Goal: Task Accomplishment & Management: Manage account settings

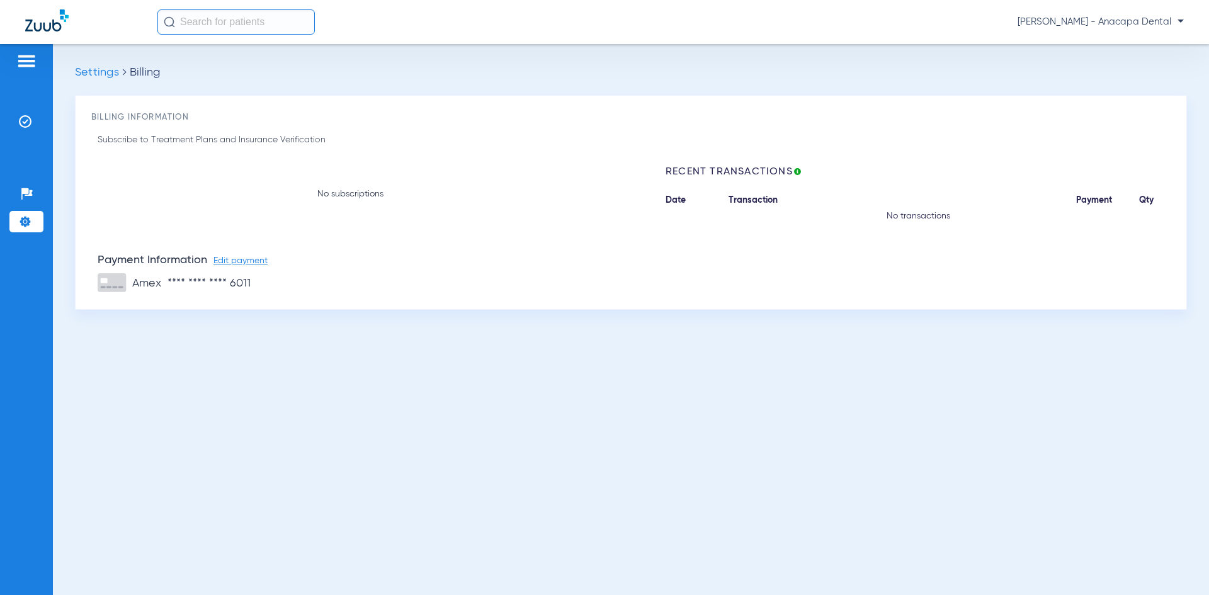
click at [31, 60] on img at bounding box center [26, 61] width 20 height 15
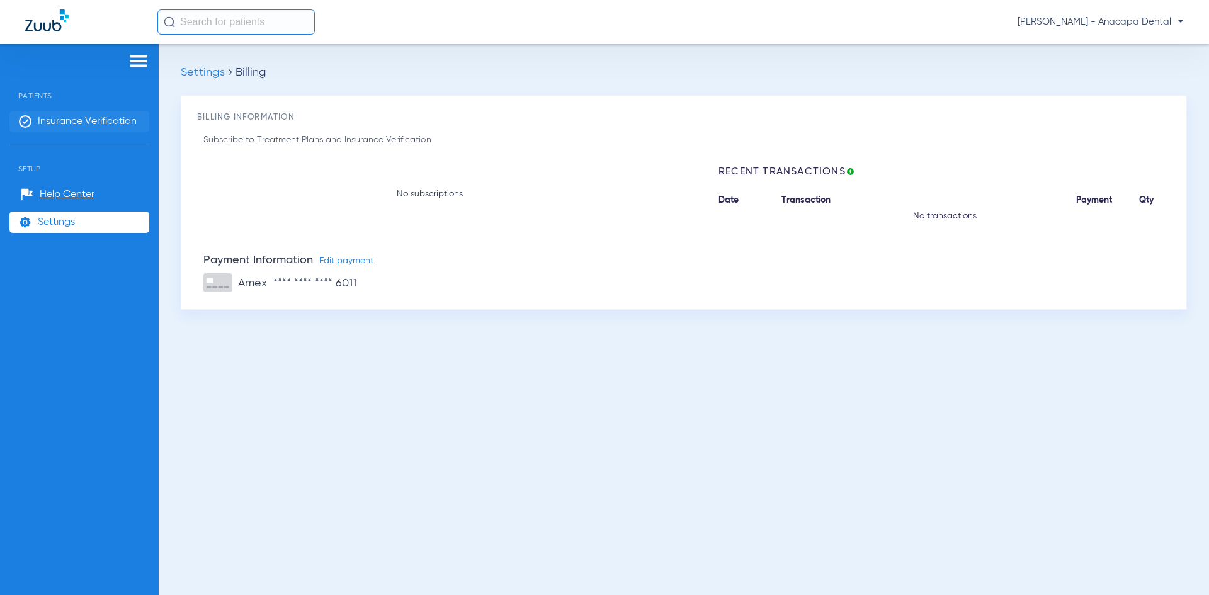
click at [68, 120] on span "Insurance Verification" at bounding box center [87, 121] width 99 height 13
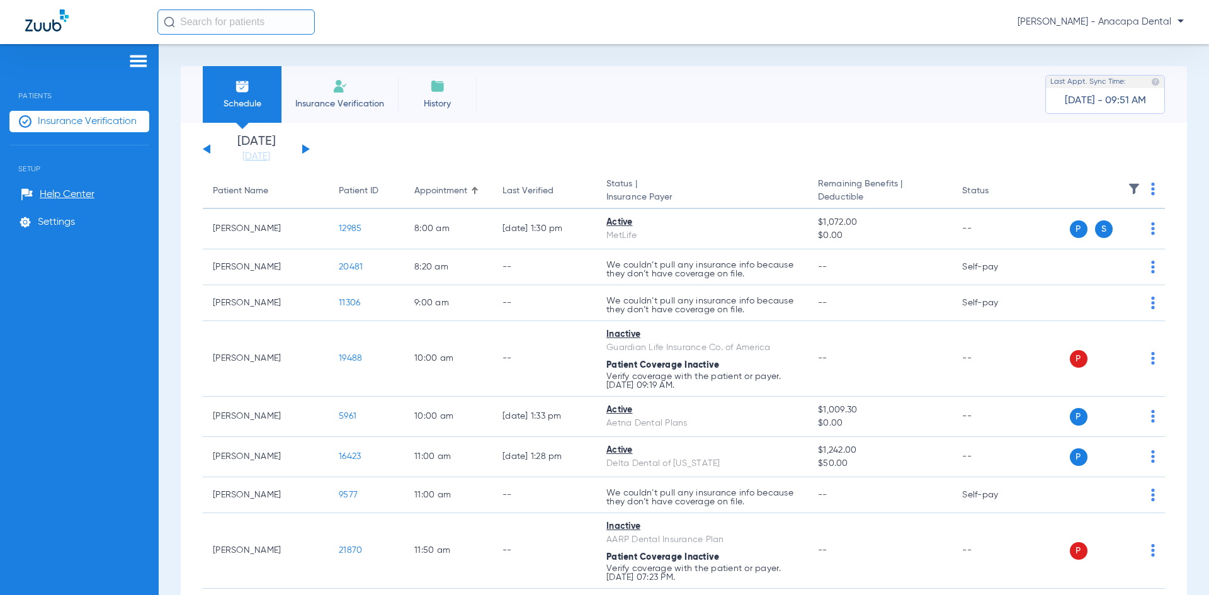
click at [304, 150] on button at bounding box center [306, 148] width 8 height 9
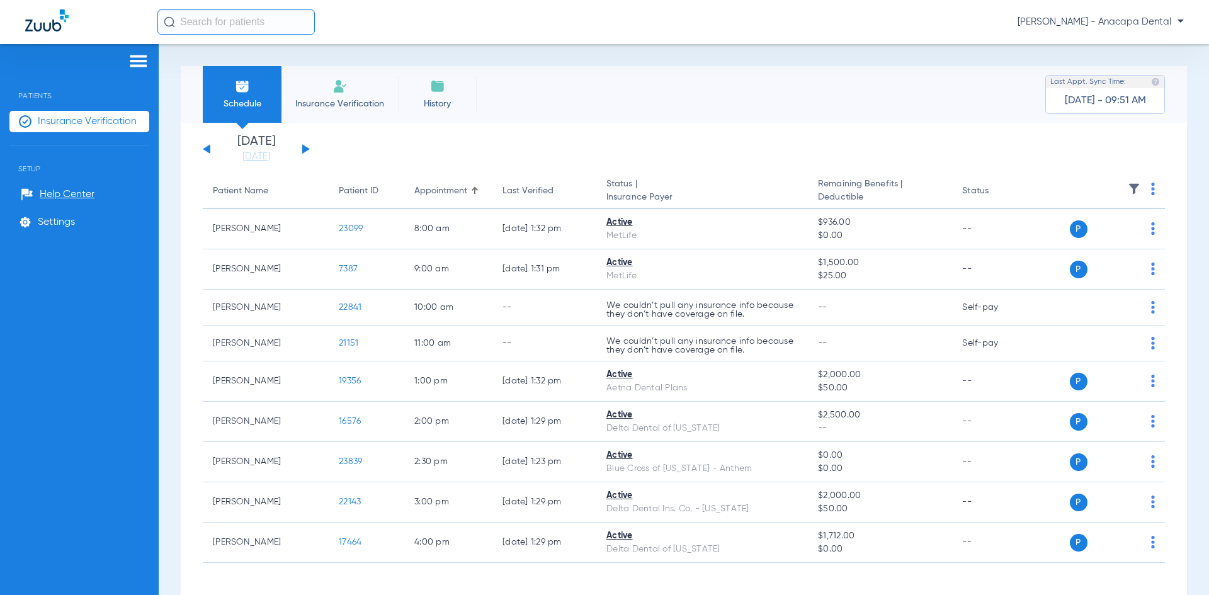
click at [305, 151] on button at bounding box center [306, 148] width 8 height 9
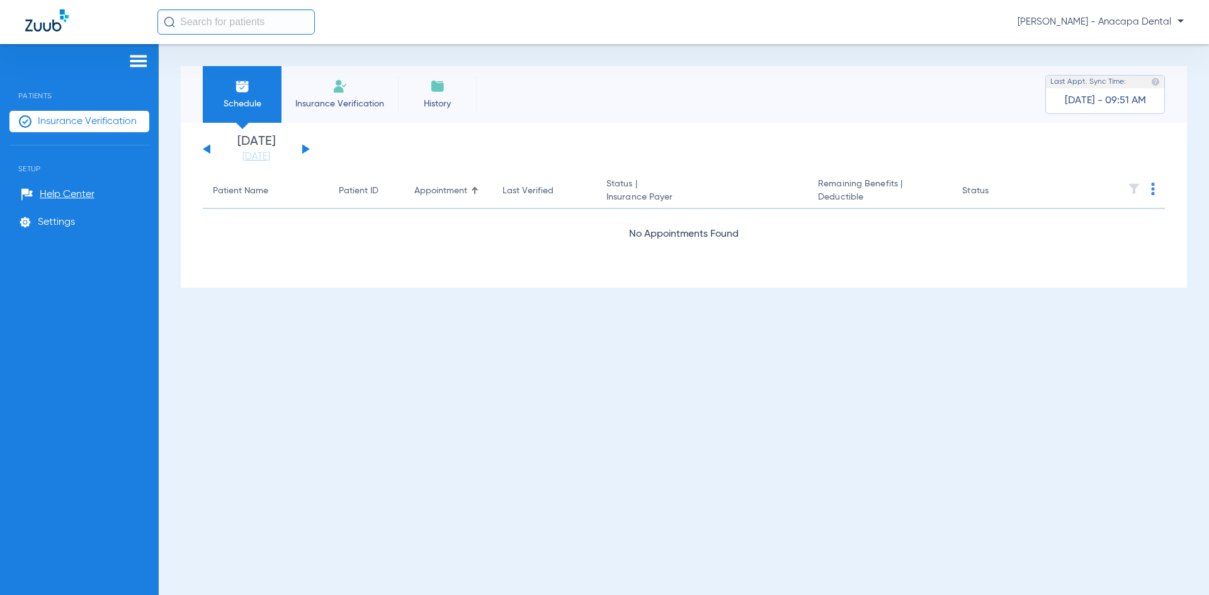
click at [305, 151] on button at bounding box center [306, 148] width 8 height 9
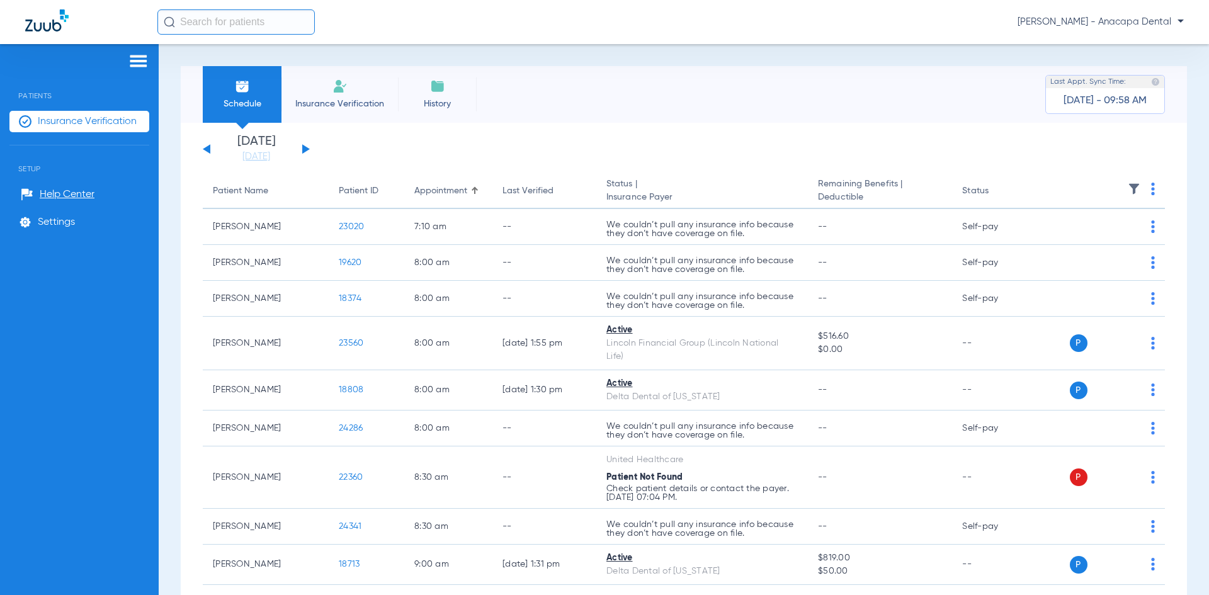
click at [311, 146] on app-single-date-navigator "Tuesday 06-17-2025 Wednesday 06-18-2025 Thursday 06-19-2025 Friday 06-20-2025 S…" at bounding box center [684, 149] width 962 height 28
click at [306, 147] on button at bounding box center [306, 148] width 8 height 9
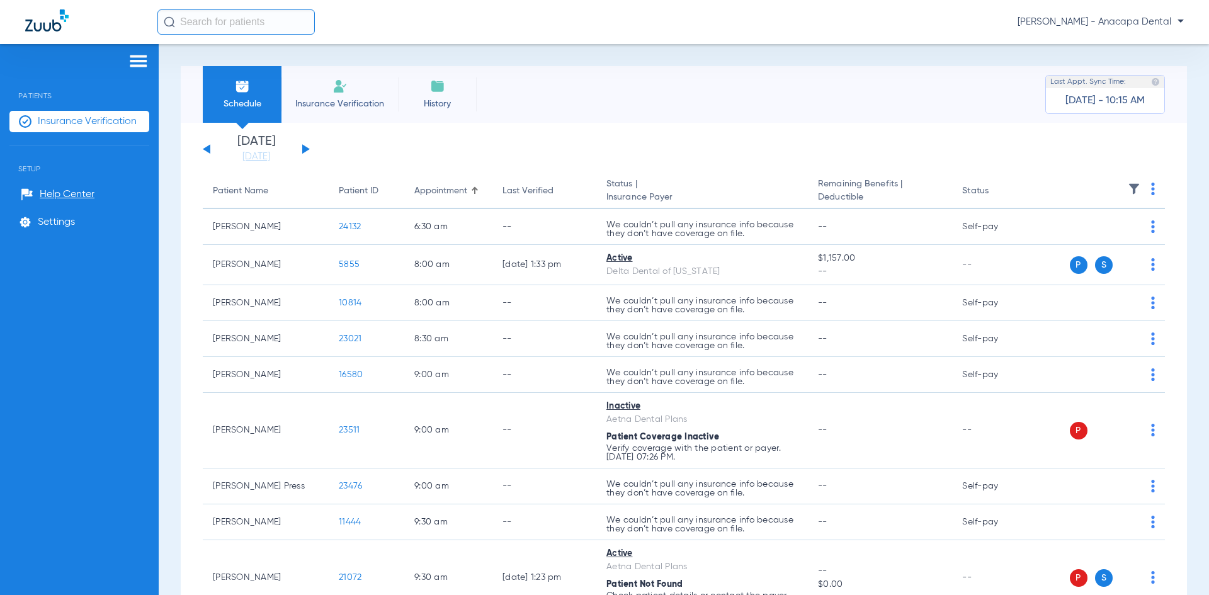
click at [208, 147] on button at bounding box center [207, 148] width 8 height 9
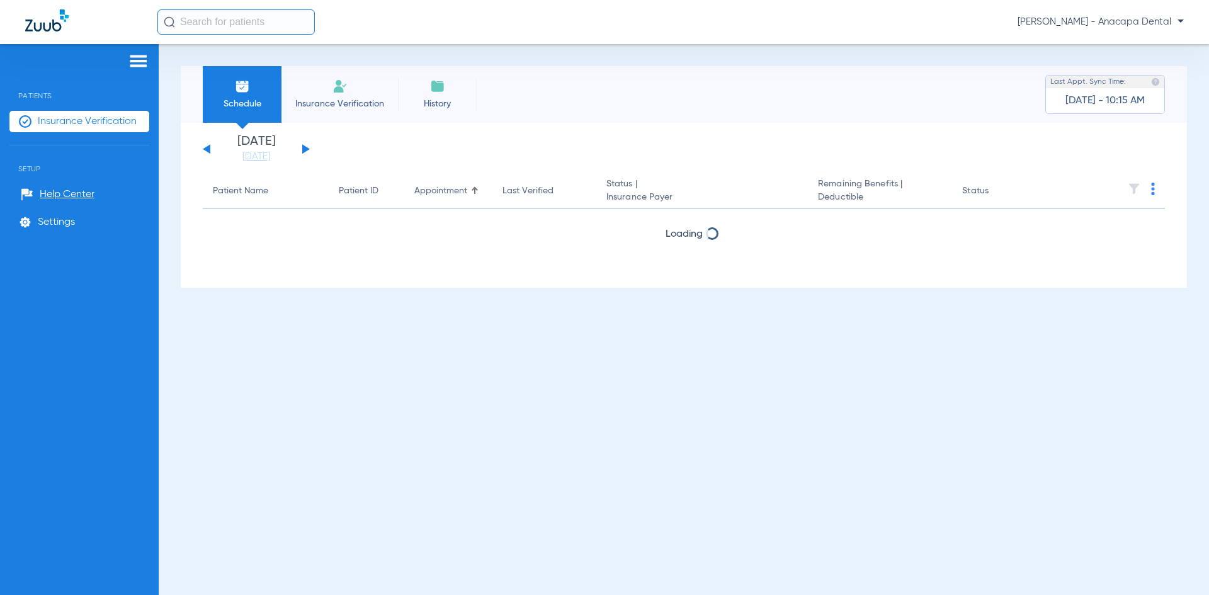
click at [208, 147] on button at bounding box center [207, 148] width 8 height 9
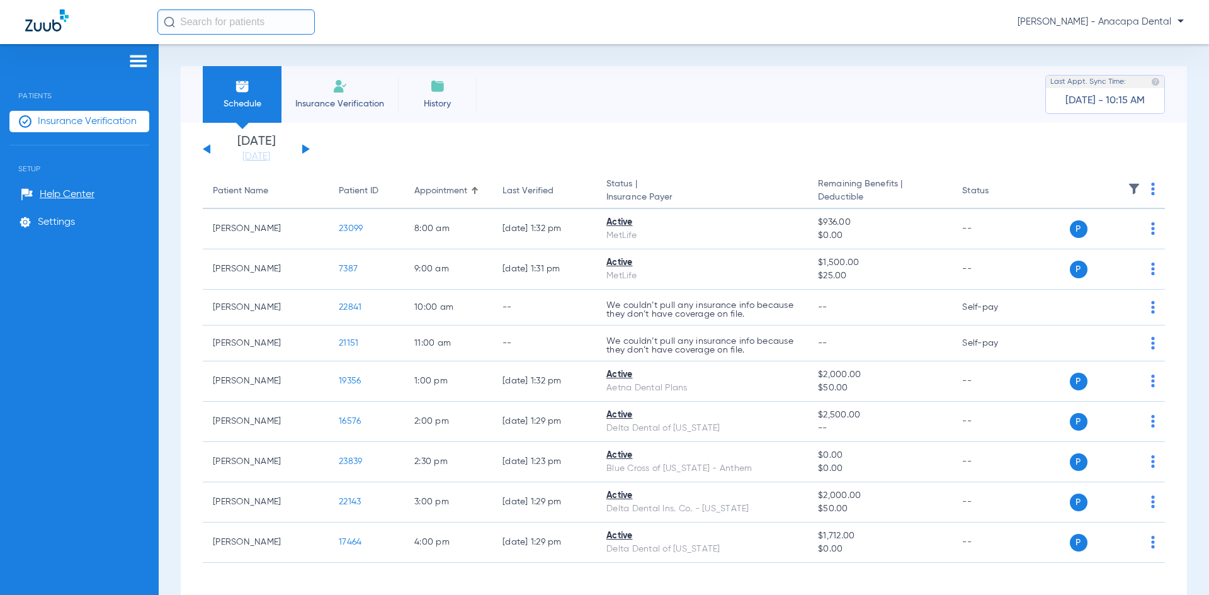
click at [295, 144] on div "Tuesday 06-17-2025 Wednesday 06-18-2025 Thursday 06-19-2025 Friday 06-20-2025 S…" at bounding box center [256, 149] width 107 height 28
click at [300, 147] on div "Tuesday 06-17-2025 Wednesday 06-18-2025 Thursday 06-19-2025 Friday 06-20-2025 S…" at bounding box center [256, 149] width 107 height 28
click at [305, 147] on button at bounding box center [306, 148] width 8 height 9
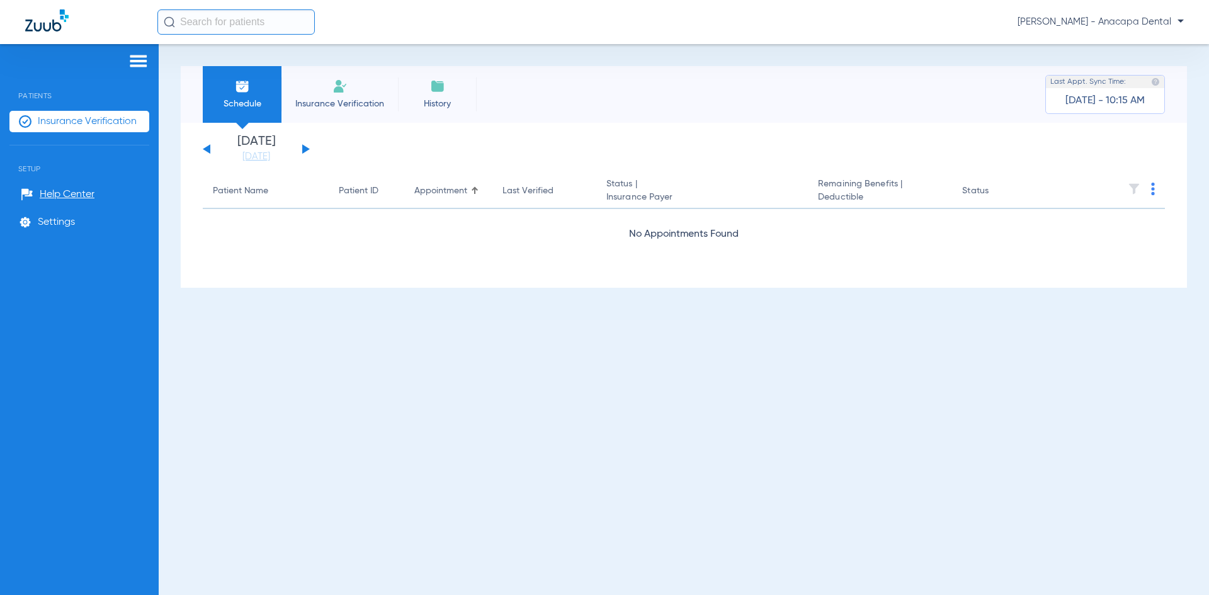
click at [305, 147] on button at bounding box center [306, 148] width 8 height 9
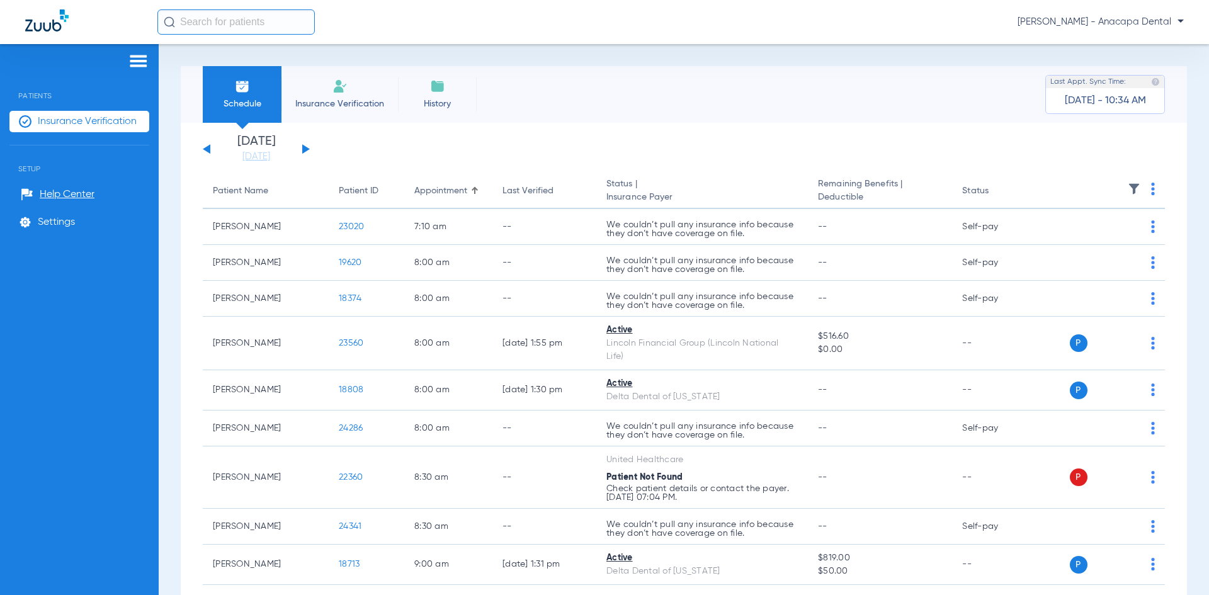
click at [142, 57] on img at bounding box center [138, 61] width 20 height 15
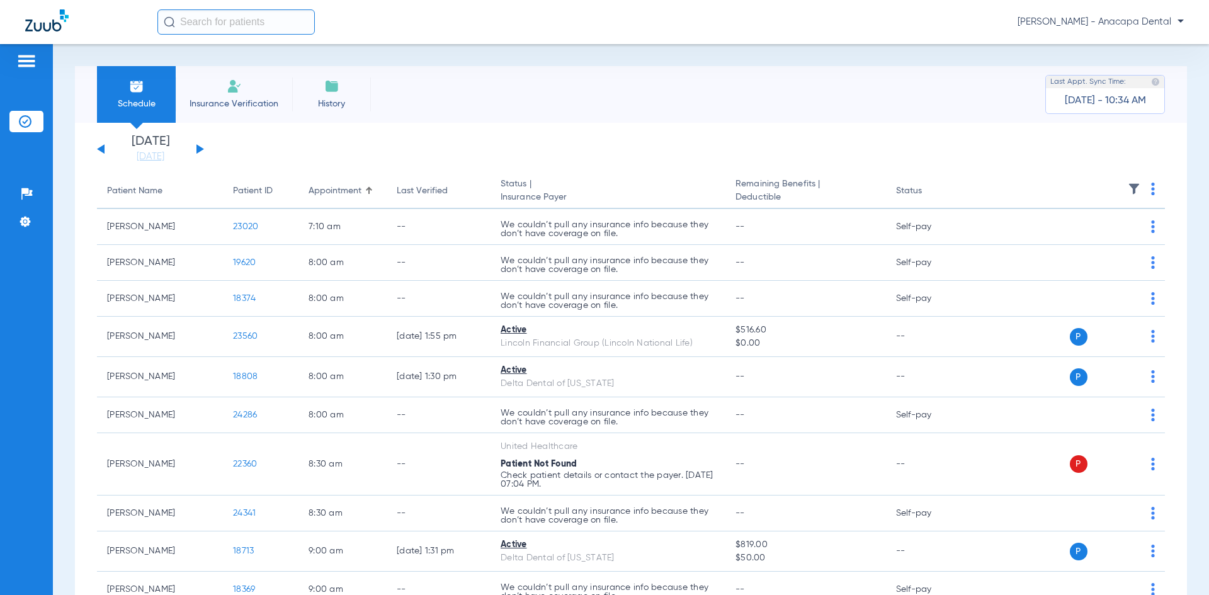
click at [26, 55] on img at bounding box center [26, 61] width 20 height 15
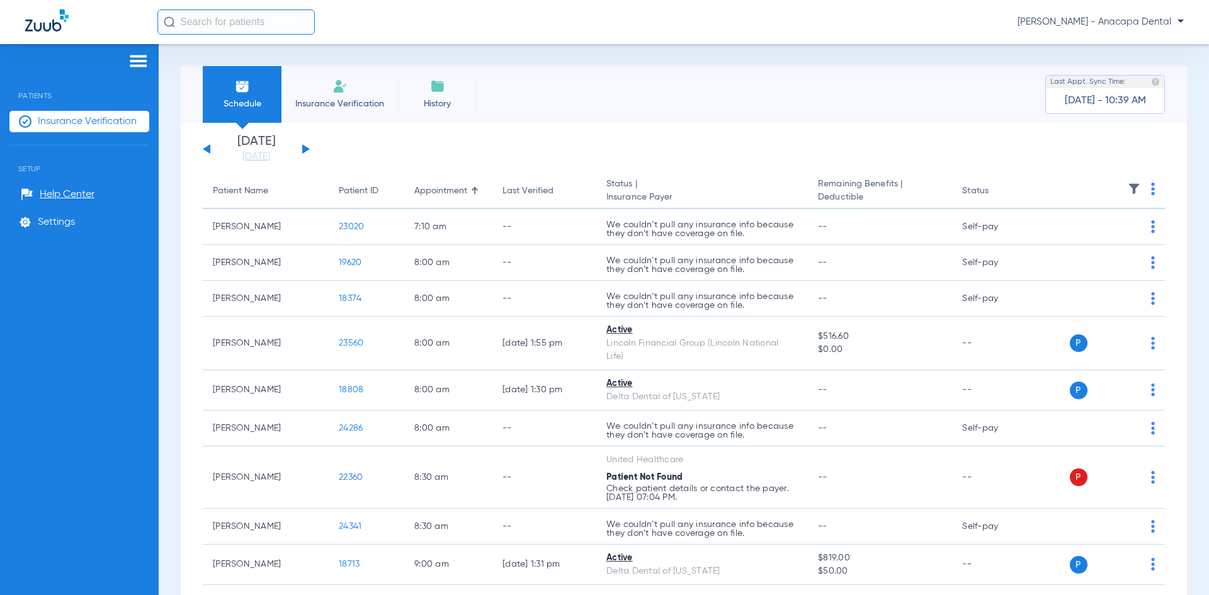
click at [299, 144] on div "Tuesday 06-17-2025 Wednesday 06-18-2025 Thursday 06-19-2025 Friday 06-20-2025 S…" at bounding box center [256, 149] width 107 height 28
click at [304, 149] on button at bounding box center [306, 148] width 8 height 9
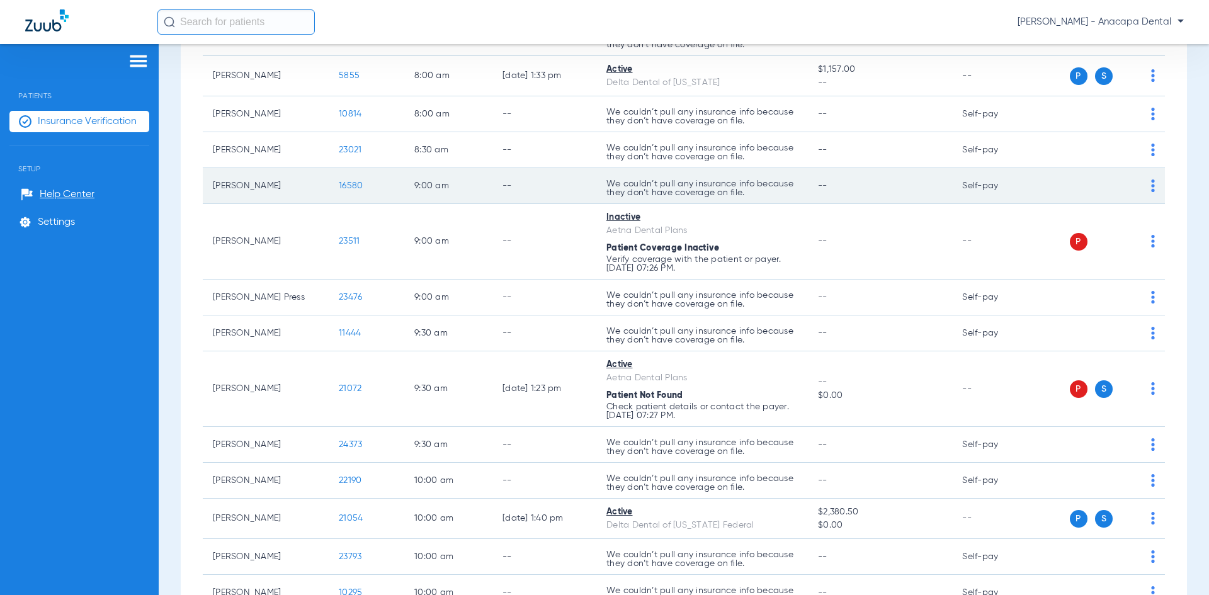
scroll to position [252, 0]
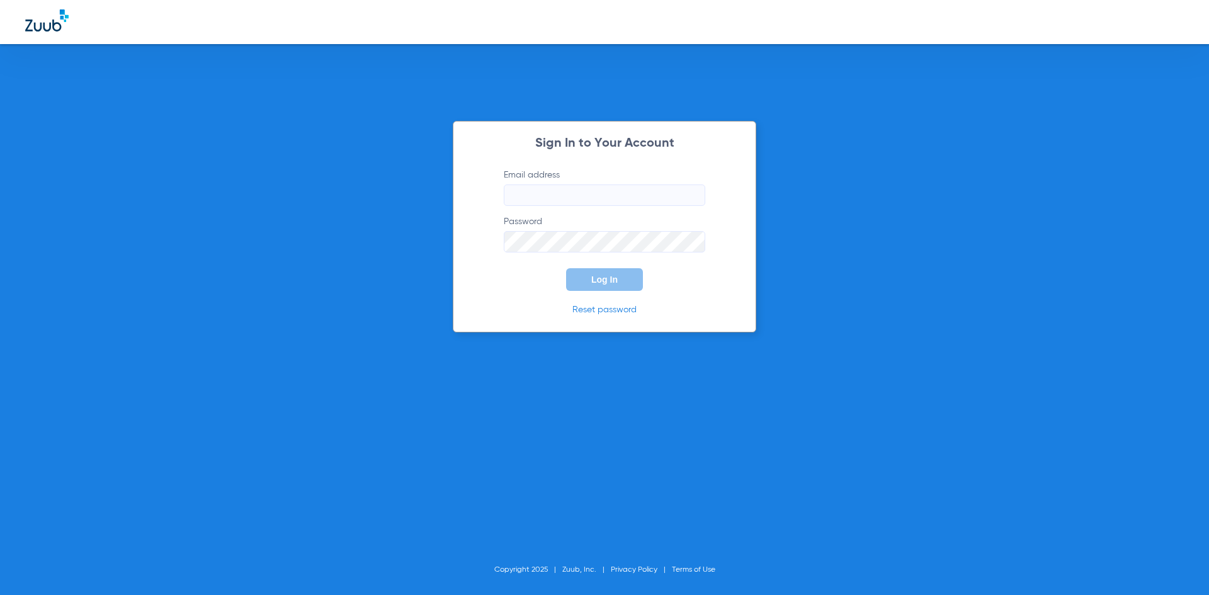
type input "[PERSON_NAME][EMAIL_ADDRESS][DOMAIN_NAME]"
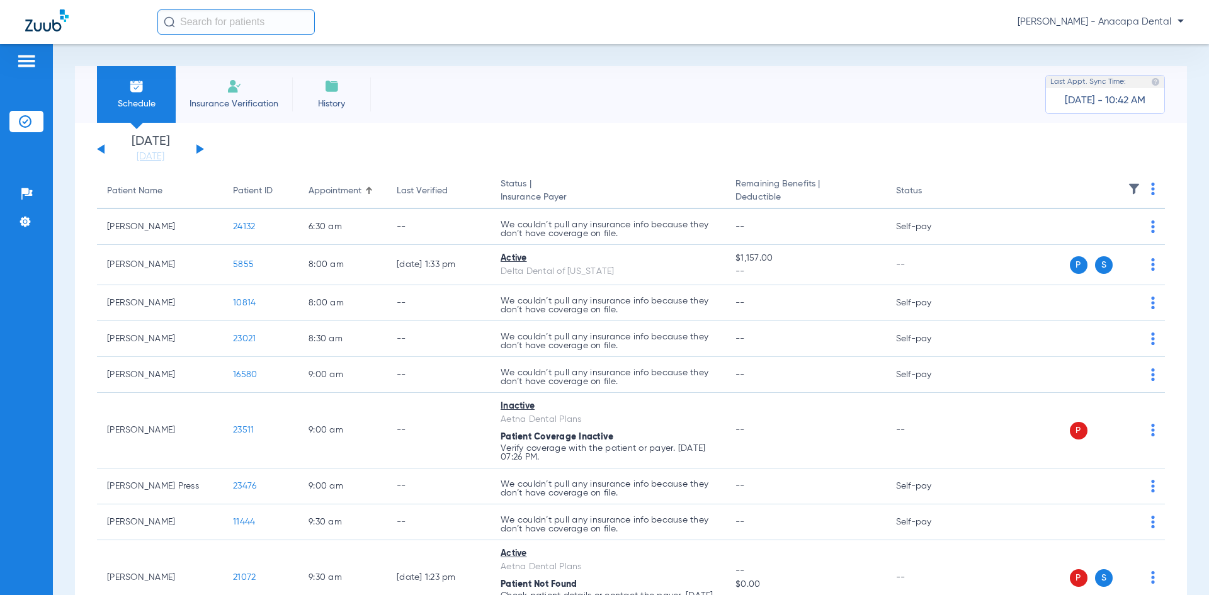
click at [1111, 18] on span "[PERSON_NAME] - Anacapa Dental" at bounding box center [1101, 22] width 166 height 13
click at [1067, 21] on div at bounding box center [604, 297] width 1209 height 595
click at [37, 63] on img at bounding box center [26, 61] width 20 height 15
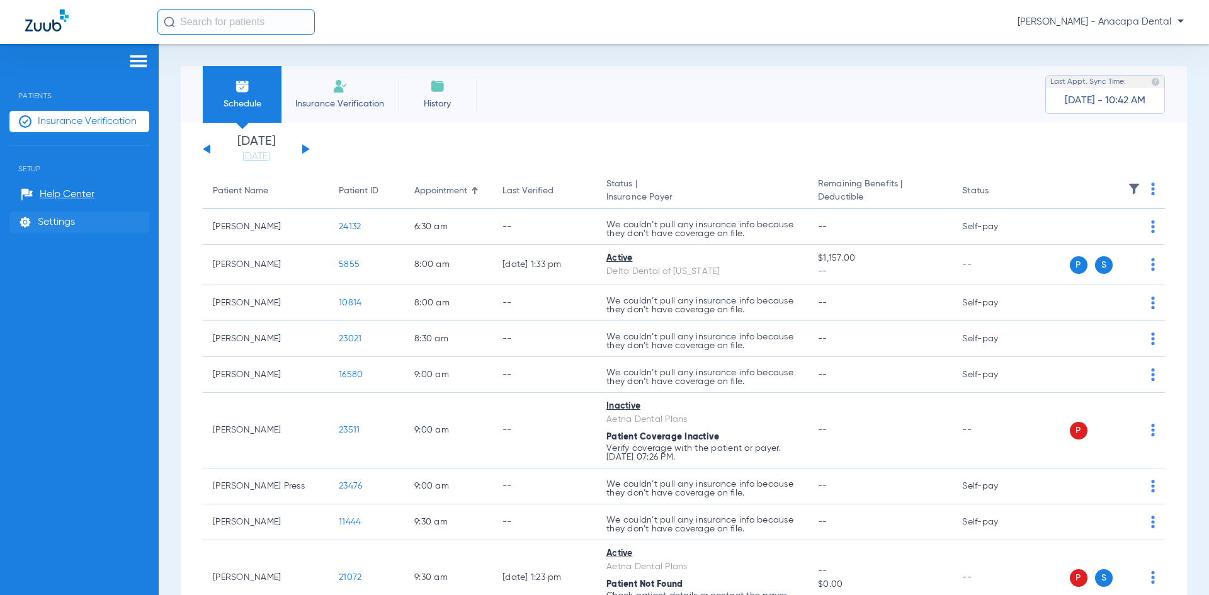
click at [48, 225] on span "Settings" at bounding box center [56, 222] width 37 height 13
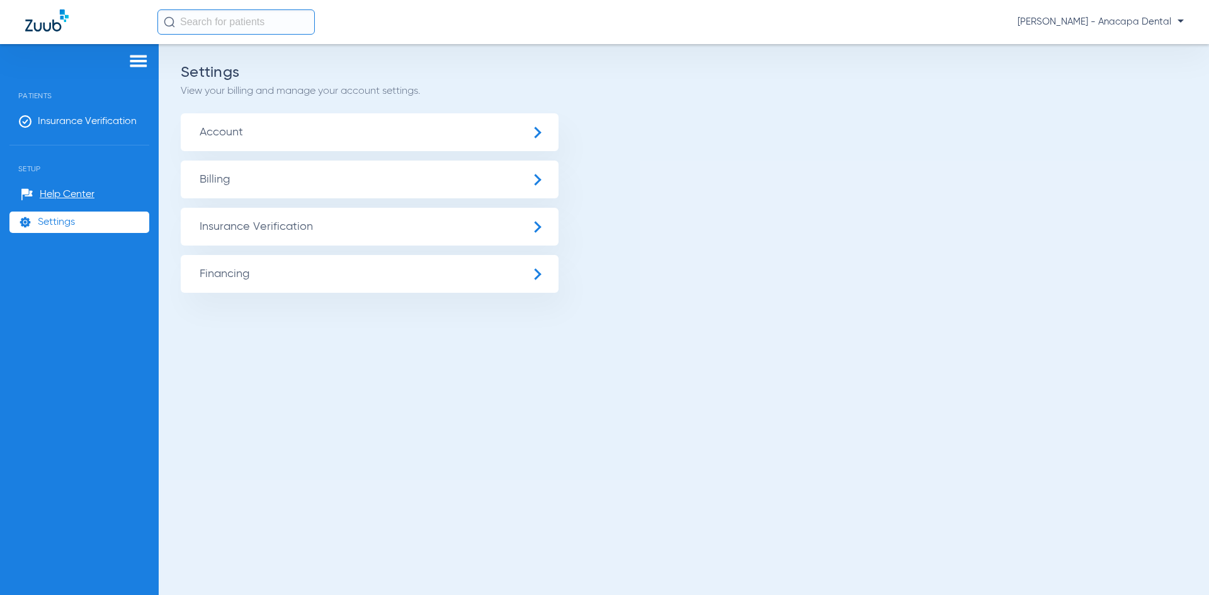
click at [269, 137] on span "Account" at bounding box center [370, 132] width 378 height 38
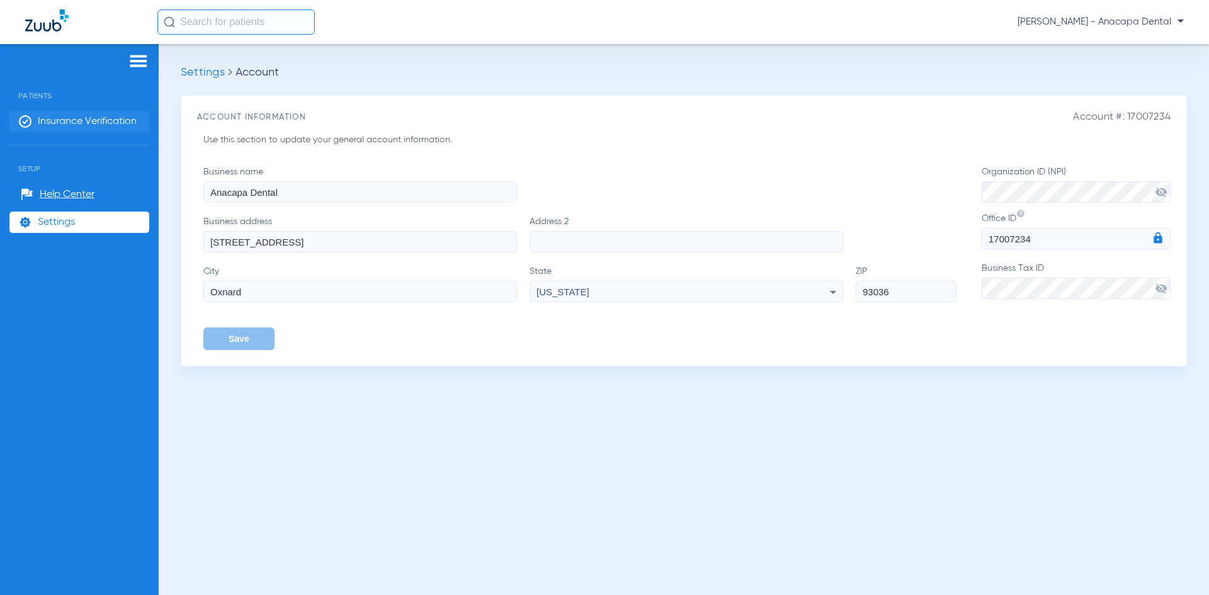
click at [76, 121] on span "Insurance Verification" at bounding box center [87, 121] width 99 height 13
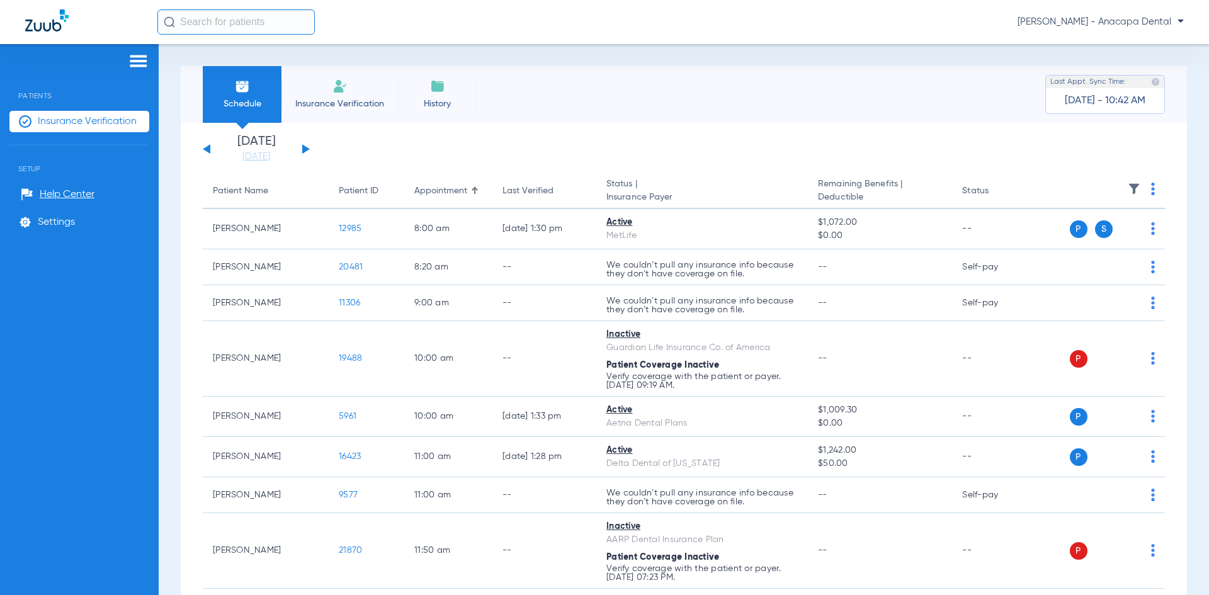
click at [138, 59] on img at bounding box center [138, 61] width 20 height 15
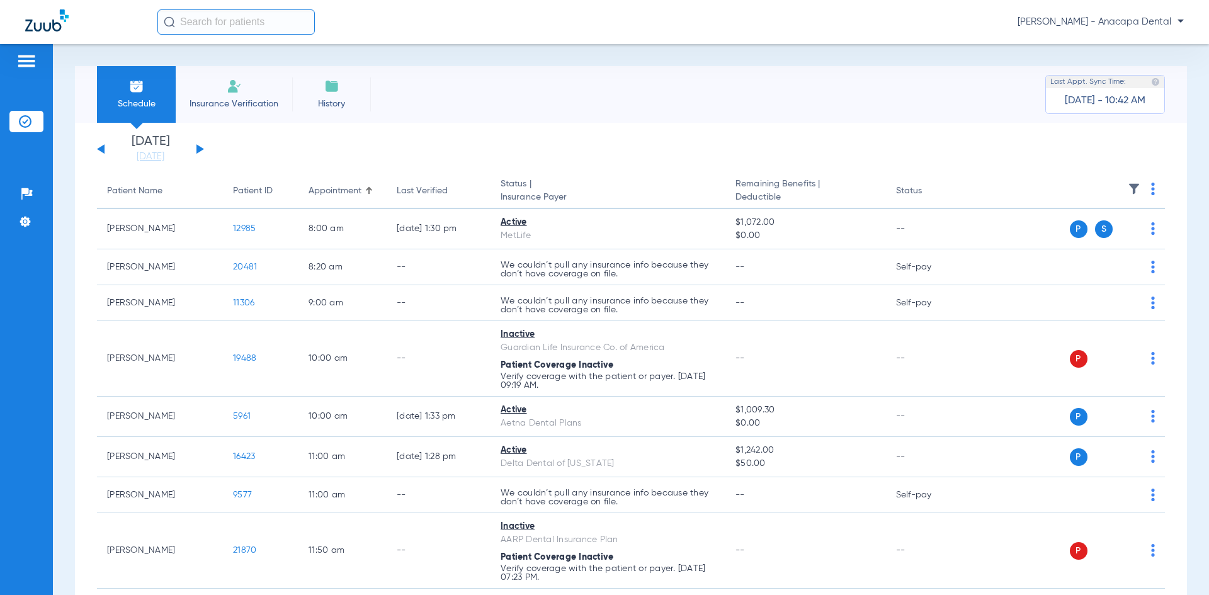
click at [1108, 22] on span "[PERSON_NAME] - Anacapa Dental" at bounding box center [1101, 22] width 166 height 13
click at [1134, 23] on div at bounding box center [604, 297] width 1209 height 595
click at [1162, 22] on span "[PERSON_NAME] - Anacapa Dental" at bounding box center [1101, 22] width 166 height 13
click at [1144, 40] on span "Log out" at bounding box center [1147, 44] width 49 height 9
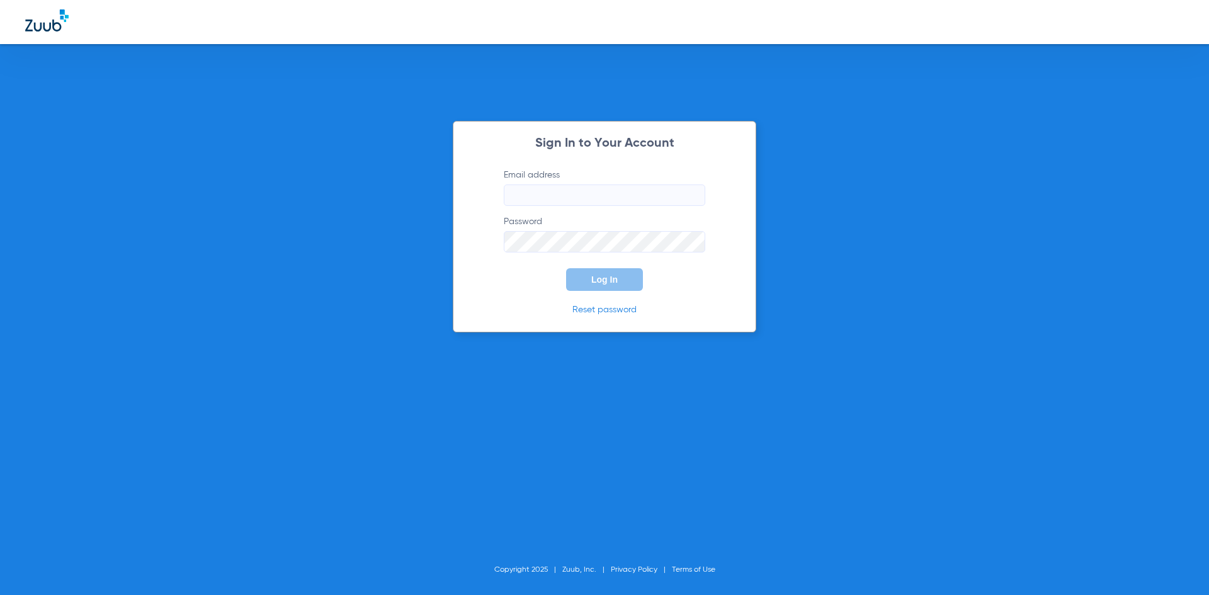
type input "[PERSON_NAME][EMAIL_ADDRESS][DOMAIN_NAME]"
